Goal: Task Accomplishment & Management: Complete application form

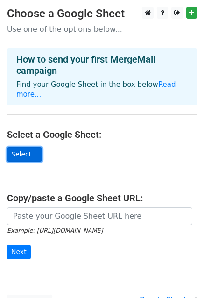
click at [25, 147] on link "Select..." at bounding box center [24, 154] width 35 height 14
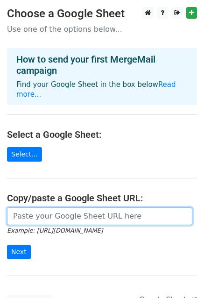
click at [42, 211] on input "url" at bounding box center [99, 216] width 185 height 18
paste input "https://docs.google.com/spreadsheets/d/1ZfjLmTXTfM3CZDNsuPONQFMFLUFYZbIjlhxUnmZ…"
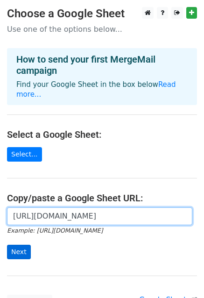
type input "https://docs.google.com/spreadsheets/d/1ZfjLmTXTfM3CZDNsuPONQFMFLUFYZbIjlhxUnmZ…"
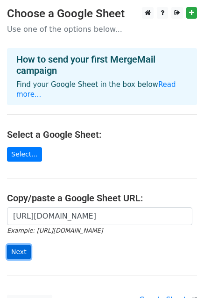
click at [21, 245] on input "Next" at bounding box center [19, 252] width 24 height 14
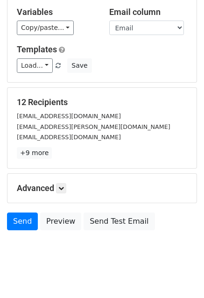
scroll to position [101, 0]
click at [49, 231] on body "New Campaign Daily emails left: 50 Google Sheet: Thursday 10am Pilates/Qi Gong …" at bounding box center [102, 89] width 204 height 366
click at [62, 185] on icon at bounding box center [61, 188] width 6 height 6
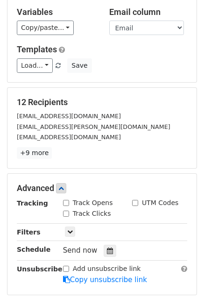
click at [66, 200] on input "Track Opens" at bounding box center [66, 203] width 6 height 6
checkbox input "true"
click at [65, 209] on div "Track Clicks" at bounding box center [87, 214] width 48 height 10
click at [65, 211] on input "Track Clicks" at bounding box center [66, 214] width 6 height 6
checkbox input "true"
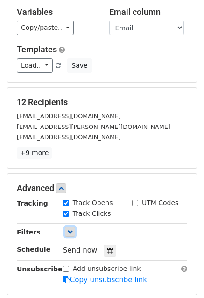
click at [67, 229] on icon at bounding box center [70, 232] width 6 height 6
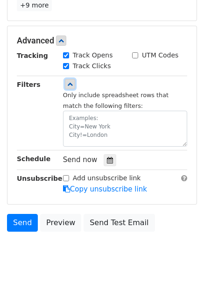
scroll to position [248, 0]
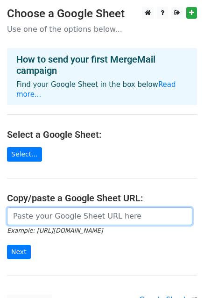
click at [42, 208] on input "url" at bounding box center [99, 216] width 185 height 18
paste input "[URL][DOMAIN_NAME]"
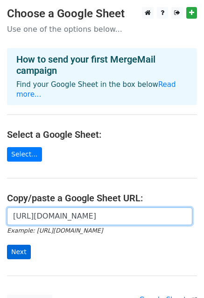
type input "https://docs.google.com/spreadsheets/d/1ZfjLmTXTfM3CZDNsuPONQFMFLUFYZbIjlhxUnmZ…"
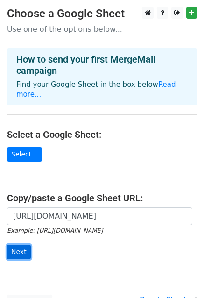
click at [9, 245] on input "Next" at bounding box center [19, 252] width 24 height 14
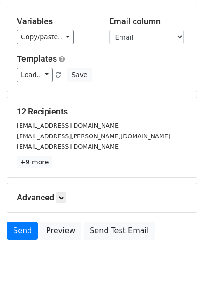
scroll to position [101, 0]
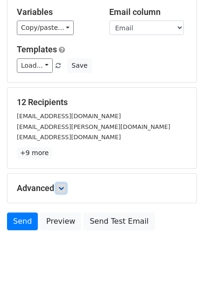
click at [63, 185] on icon at bounding box center [61, 188] width 6 height 6
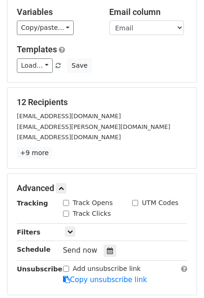
click at [66, 200] on input "Track Opens" at bounding box center [66, 203] width 6 height 6
checkbox input "true"
click at [68, 211] on input "Track Clicks" at bounding box center [66, 214] width 6 height 6
checkbox input "true"
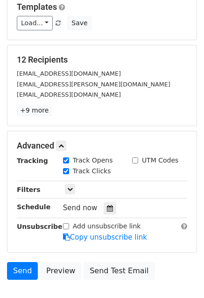
scroll to position [147, 0]
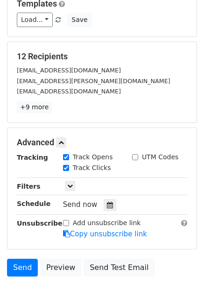
click at [65, 220] on input "Add unsubscribe link" at bounding box center [66, 223] width 6 height 6
checkbox input "true"
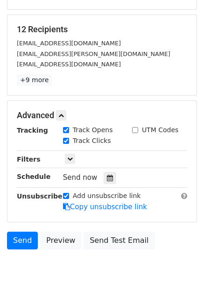
scroll to position [191, 0]
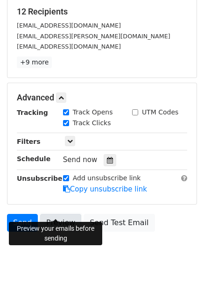
click at [62, 214] on link "Preview" at bounding box center [60, 223] width 41 height 18
click at [56, 214] on link "Preview" at bounding box center [60, 223] width 41 height 18
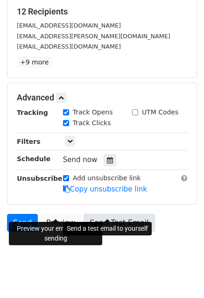
click at [92, 214] on link "Send Test Email" at bounding box center [119, 223] width 71 height 18
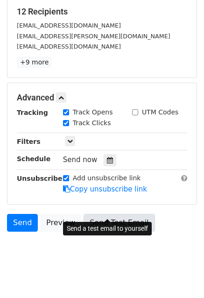
click at [106, 214] on link "Send Test Email" at bounding box center [119, 223] width 71 height 18
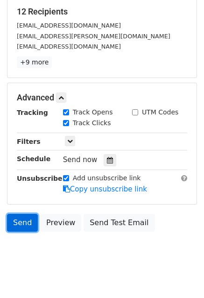
click at [17, 214] on link "Send" at bounding box center [22, 223] width 31 height 18
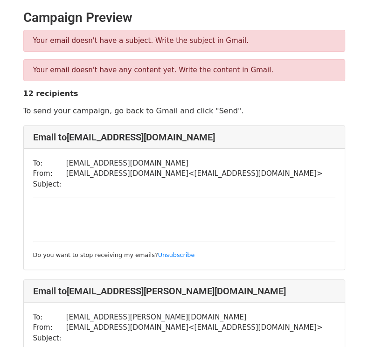
click at [76, 214] on div "Do you want to stop receiving my emails? Unsubscribe" at bounding box center [184, 234] width 303 height 54
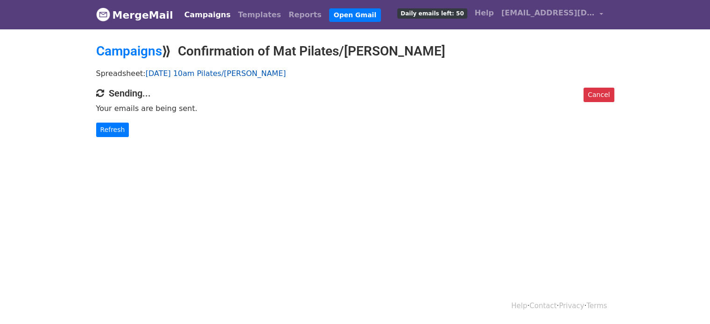
click at [159, 71] on link "[DATE] 10am Pilates/[PERSON_NAME]" at bounding box center [216, 73] width 141 height 9
click at [137, 52] on link "Campaigns" at bounding box center [129, 50] width 66 height 15
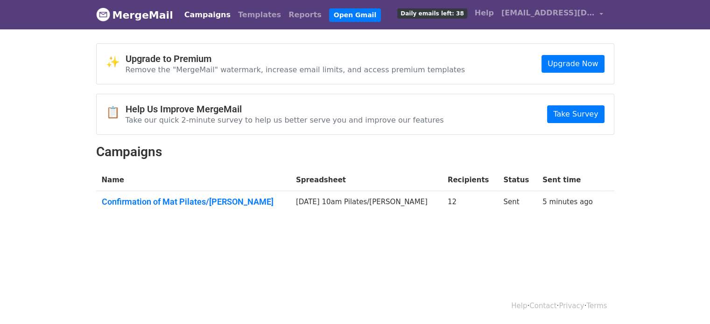
click at [327, 191] on td "[DATE] 10am Pilates/[PERSON_NAME]" at bounding box center [366, 203] width 152 height 25
click at [203, 199] on link "Confirmation of Mat Pilates/Qi Gong" at bounding box center [193, 202] width 183 height 10
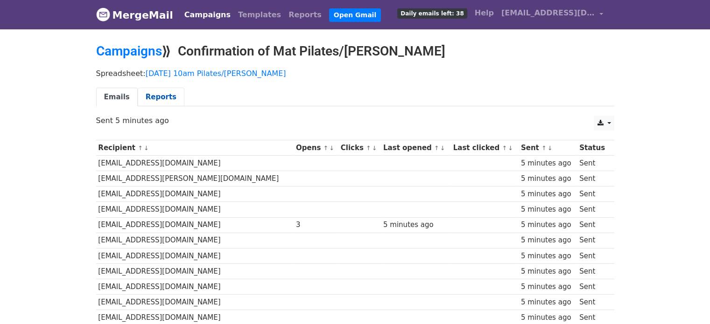
click at [148, 96] on link "Reports" at bounding box center [161, 97] width 47 height 19
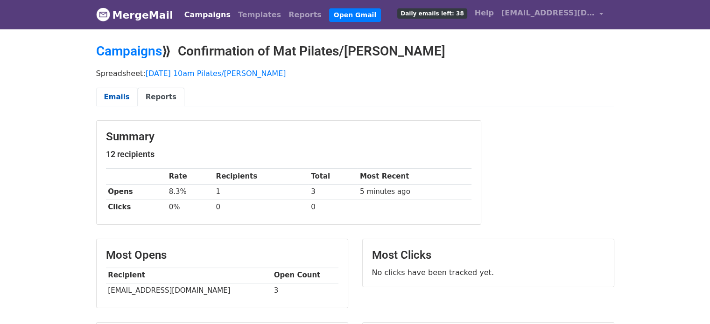
click at [110, 91] on link "Emails" at bounding box center [117, 97] width 42 height 19
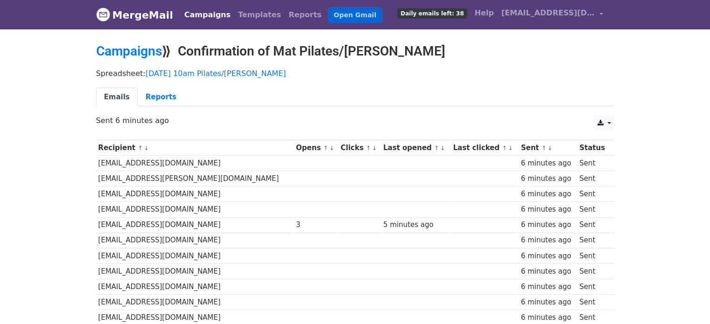
click at [329, 13] on link "Open Gmail" at bounding box center [355, 15] width 52 height 14
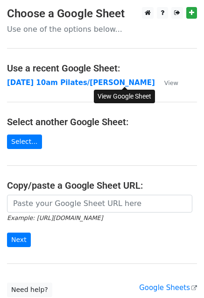
click at [164, 82] on small "View" at bounding box center [171, 82] width 14 height 7
click at [21, 144] on link "Select..." at bounding box center [24, 141] width 35 height 14
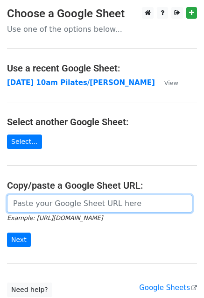
click at [29, 205] on input "url" at bounding box center [99, 204] width 185 height 18
paste input "https://docs.google.com/spreadsheets/d/1YHVuCyesDyZ_elMhGnN1ZdmVXxwoieXgaojT2KJ…"
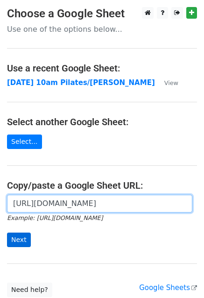
type input "https://docs.google.com/spreadsheets/d/1YHVuCyesDyZ_elMhGnN1ZdmVXxwoieXgaojT2KJ…"
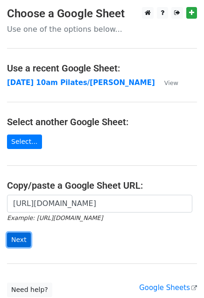
click at [19, 235] on input "Next" at bounding box center [19, 240] width 24 height 14
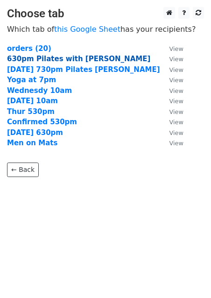
click at [76, 56] on strong "630pm Pilates with [PERSON_NAME]" at bounding box center [78, 59] width 143 height 8
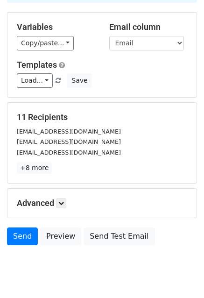
scroll to position [101, 0]
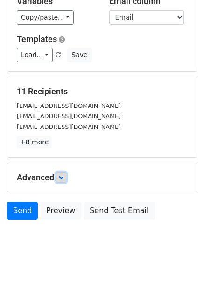
click at [62, 175] on icon at bounding box center [61, 178] width 6 height 6
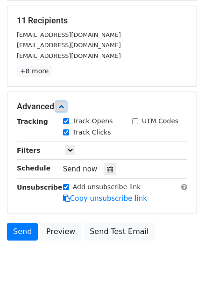
scroll to position [174, 0]
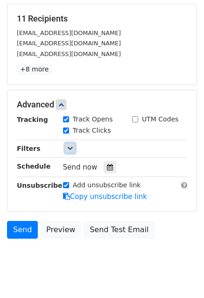
click at [69, 145] on icon at bounding box center [70, 148] width 6 height 6
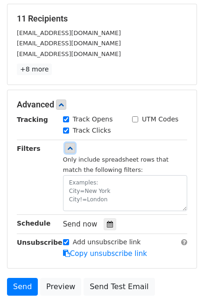
click at [69, 145] on icon at bounding box center [70, 148] width 6 height 6
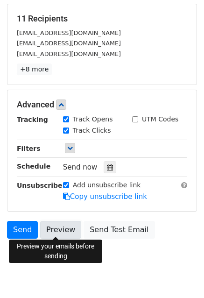
click at [57, 226] on link "Preview" at bounding box center [60, 230] width 41 height 18
click at [55, 232] on link "Preview" at bounding box center [60, 230] width 41 height 18
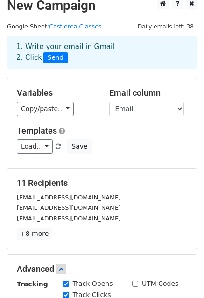
scroll to position [0, 0]
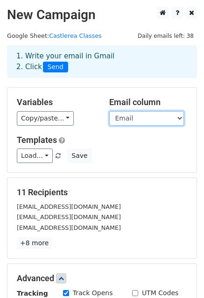
click at [166, 119] on select "Email Billing Name Lineitem name Subtotal Lineitem quantity Billing Phone" at bounding box center [146, 118] width 75 height 14
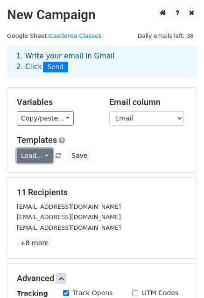
click at [34, 157] on link "Load..." at bounding box center [35, 155] width 36 height 14
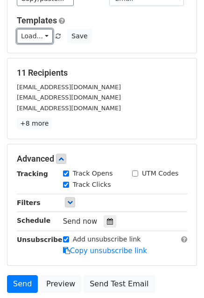
scroll to position [122, 0]
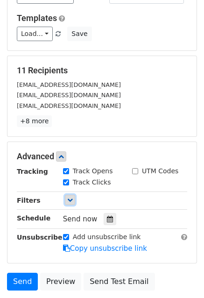
click at [69, 199] on icon at bounding box center [70, 200] width 6 height 6
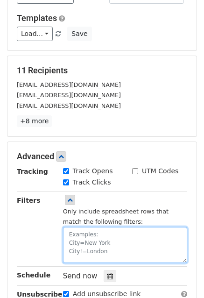
click at [86, 233] on textarea at bounding box center [125, 245] width 124 height 36
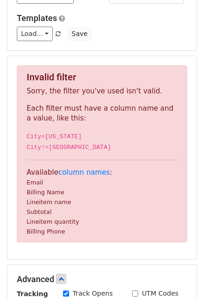
scroll to position [196, 0]
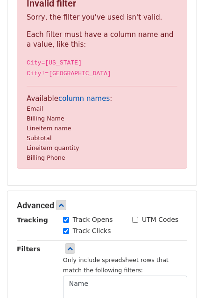
click at [78, 95] on link "column names" at bounding box center [83, 98] width 51 height 8
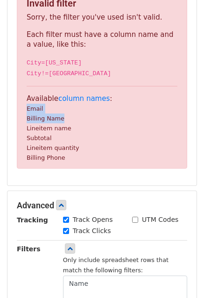
drag, startPoint x: 26, startPoint y: 107, endPoint x: 65, endPoint y: 121, distance: 41.0
click at [65, 121] on p "Available column names : Email Billing Name Lineitem name Subtotal Lineitem qua…" at bounding box center [102, 128] width 151 height 69
copy p "Email Billing Name"
click at [91, 282] on textarea "Name" at bounding box center [125, 293] width 124 height 36
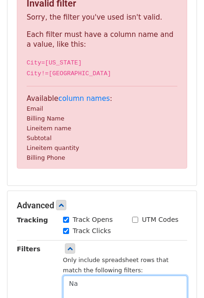
type textarea "N"
paste textarea "Email Billing Name"
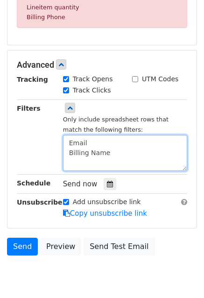
scroll to position [344, 0]
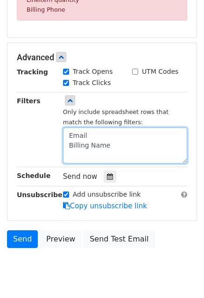
type textarea "Email Billing Name"
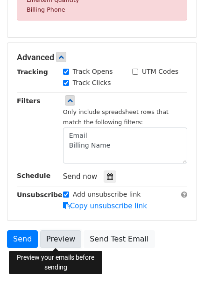
click at [54, 244] on link "Preview" at bounding box center [60, 239] width 41 height 18
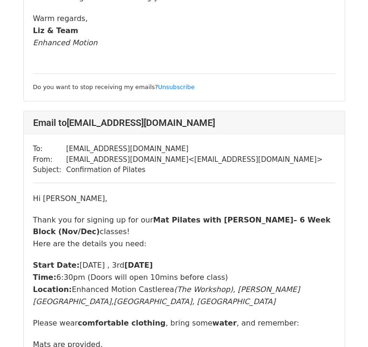
scroll to position [1087, 0]
